Goal: Find specific page/section: Find specific page/section

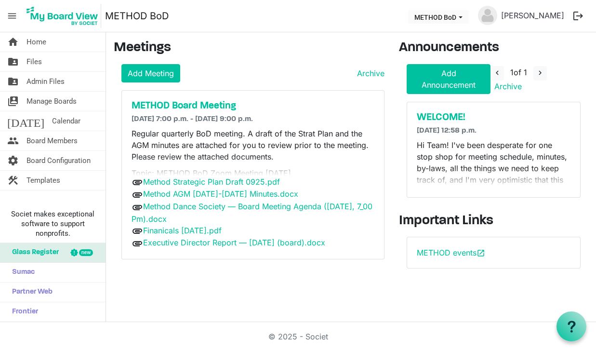
click at [205, 112] on div "METHOD Board Meeting 2025-09-21 7:00 p.m. - 2025-09-21 9:00 p.m. Regular quarte…" at bounding box center [253, 175] width 262 height 168
click at [205, 107] on h5 "METHOD Board Meeting" at bounding box center [253, 106] width 243 height 12
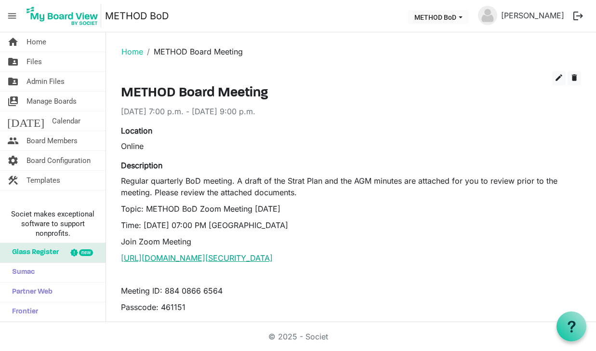
click at [225, 257] on link "[URL][DOMAIN_NAME][SECURITY_DATA]" at bounding box center [197, 258] width 152 height 10
click at [201, 254] on link "[URL][DOMAIN_NAME][SECURITY_DATA]" at bounding box center [197, 258] width 152 height 10
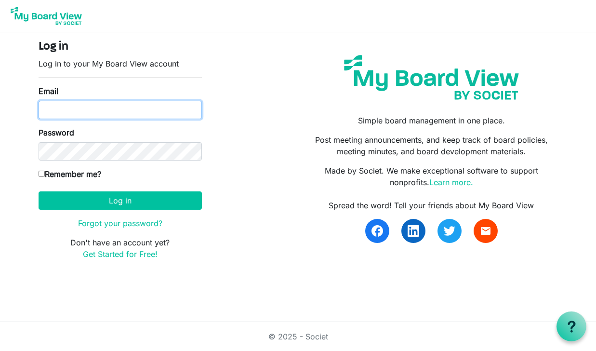
type input "info@keliwatson.com"
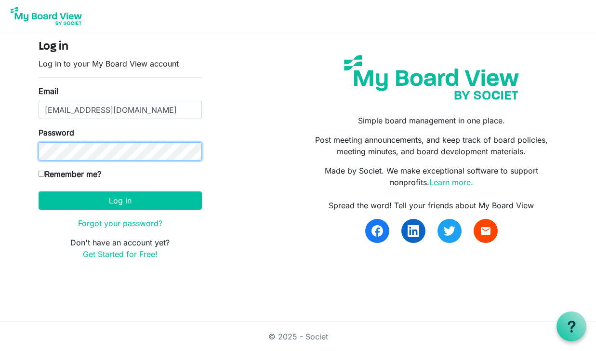
click at [120, 200] on button "Log in" at bounding box center [120, 200] width 163 height 18
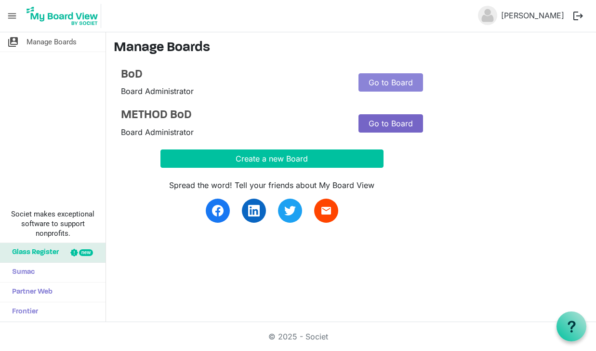
click at [406, 126] on link "Go to Board" at bounding box center [390, 123] width 65 height 18
